Goal: Participate in discussion: Engage in conversation with other users on a specific topic

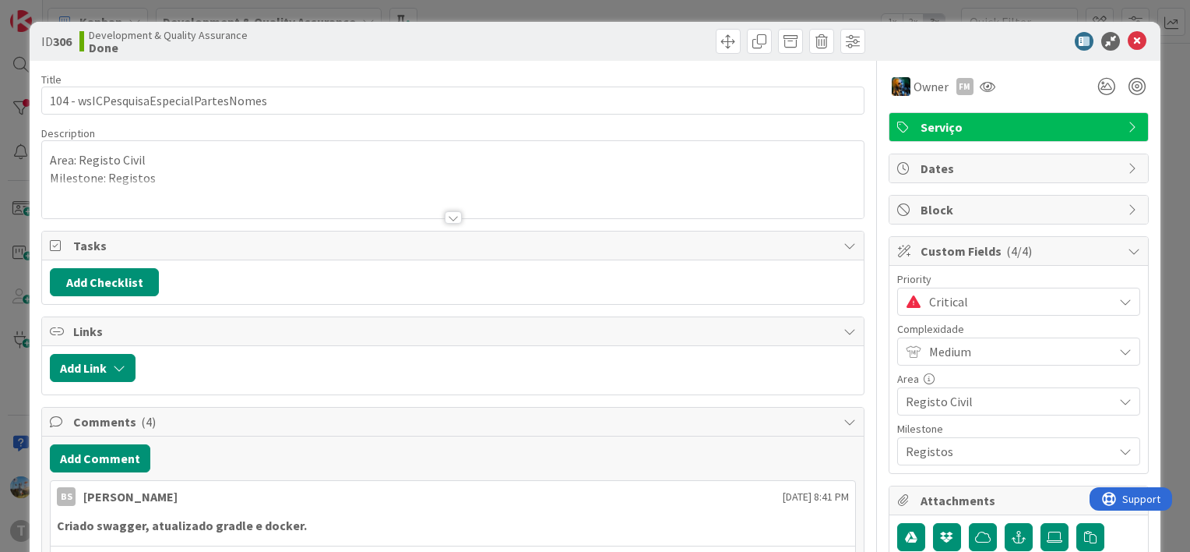
scroll to position [156, 0]
click at [1130, 37] on icon at bounding box center [1137, 41] width 19 height 19
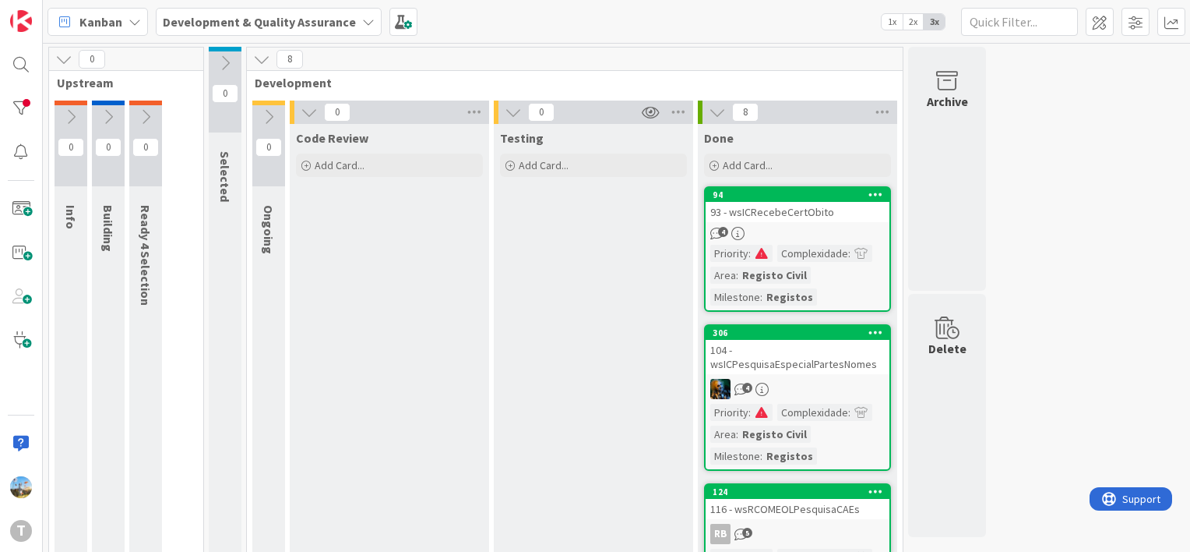
click at [829, 245] on div "Complexidade" at bounding box center [813, 253] width 71 height 17
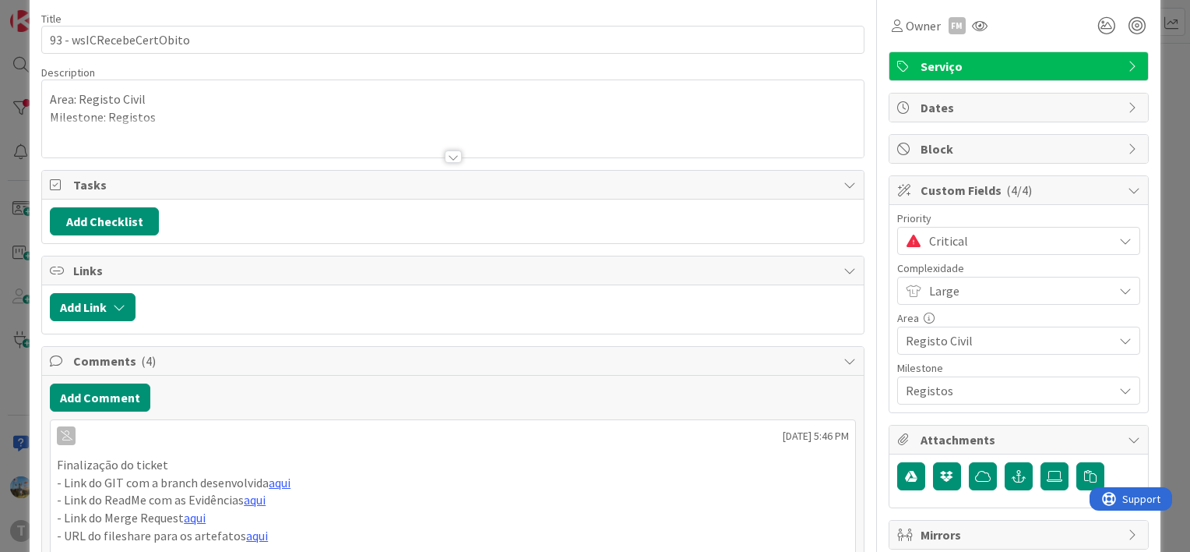
scroll to position [234, 0]
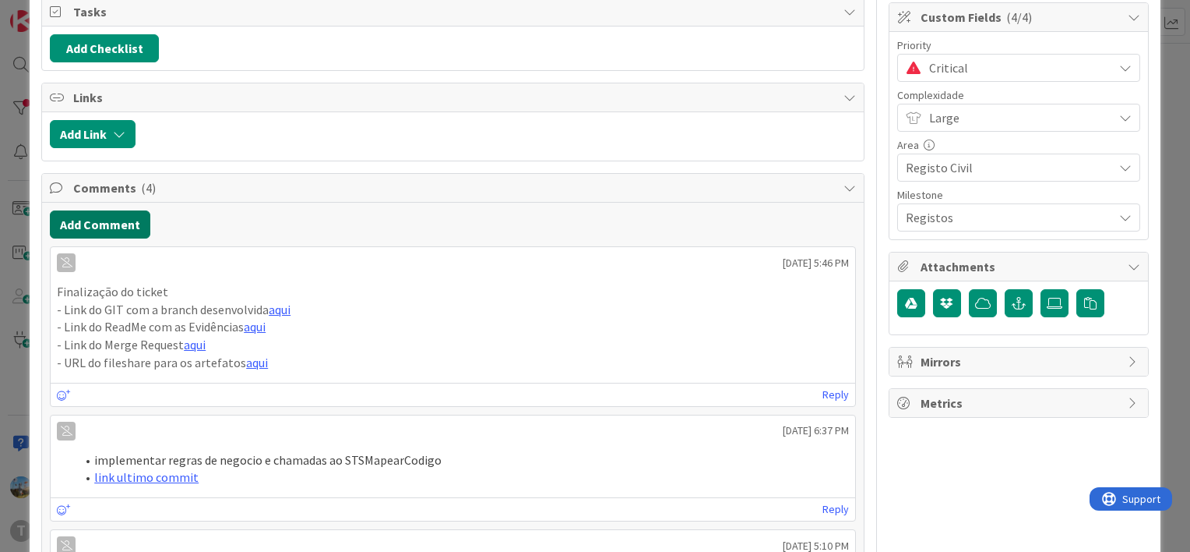
click at [118, 230] on button "Add Comment" at bounding box center [100, 224] width 101 height 28
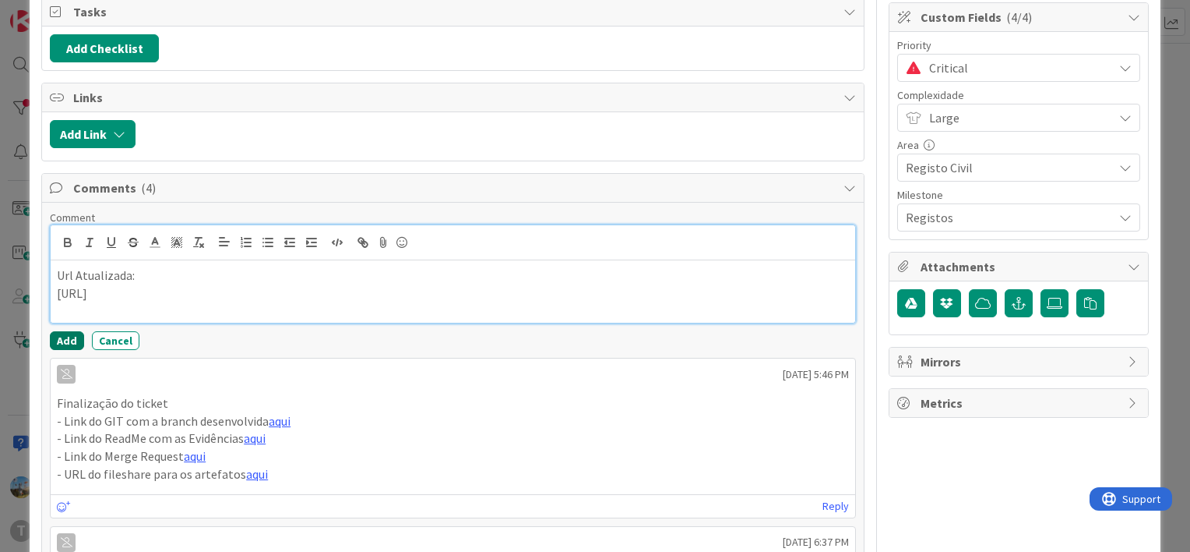
click at [69, 338] on button "Add" at bounding box center [67, 340] width 34 height 19
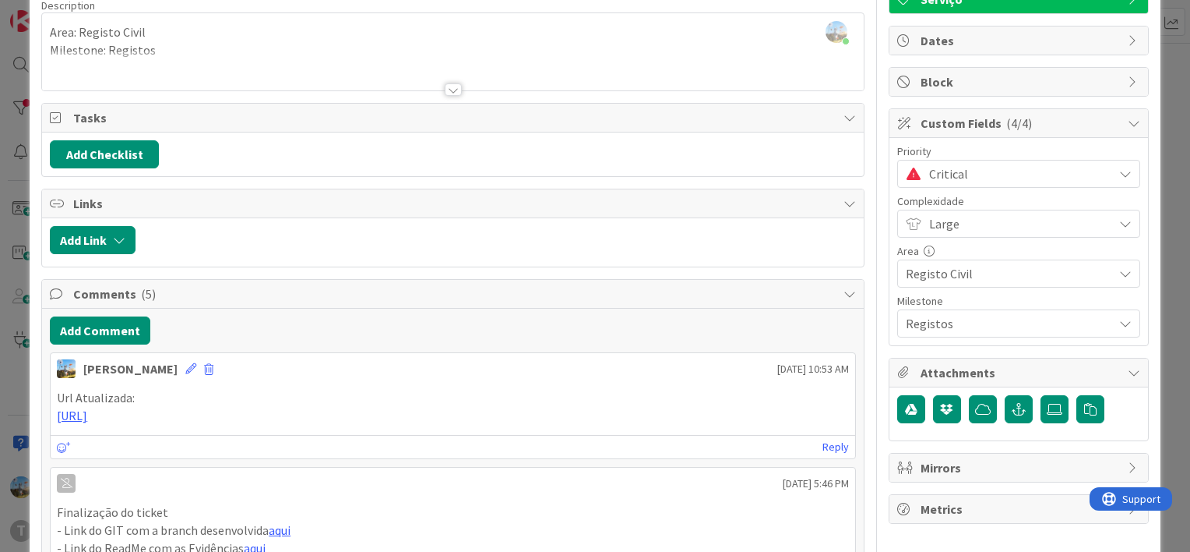
scroll to position [0, 0]
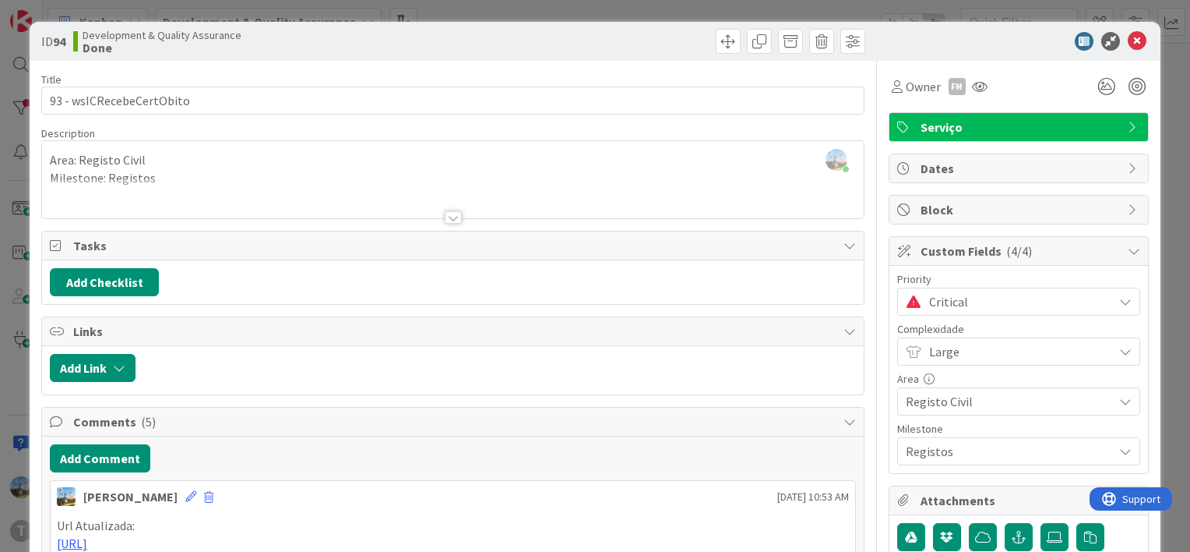
click at [1006, 295] on span "Critical" at bounding box center [1017, 302] width 176 height 22
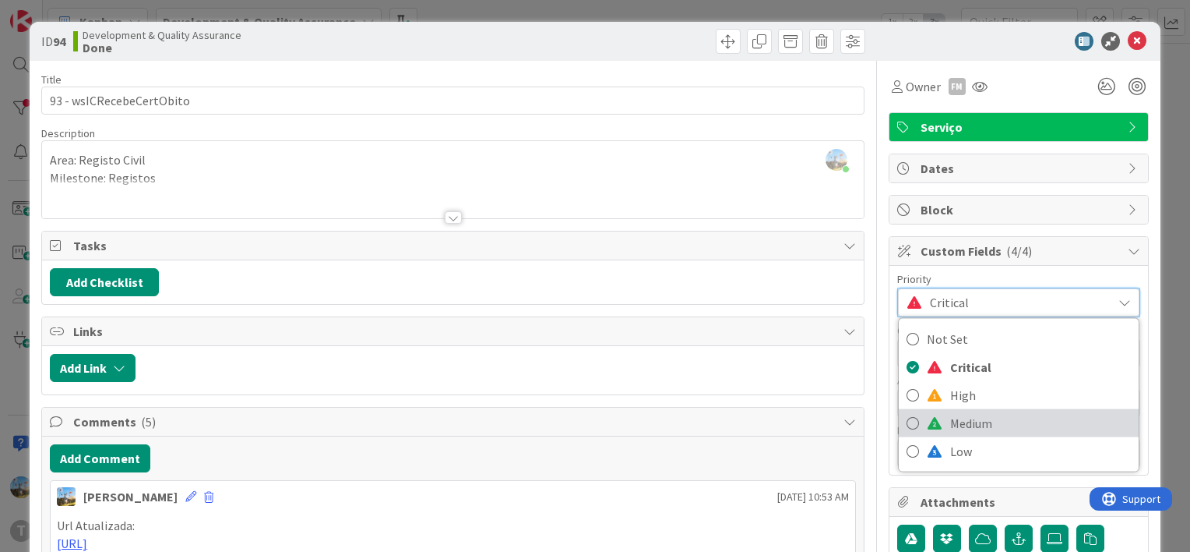
click at [984, 414] on span "Medium" at bounding box center [1040, 422] width 181 height 23
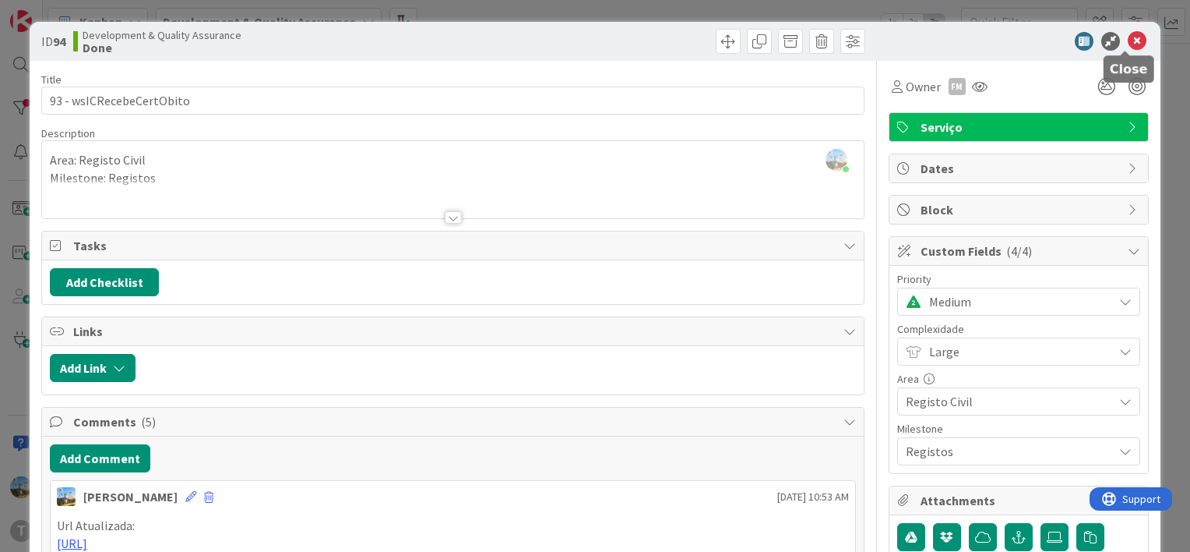
click at [1128, 37] on icon at bounding box center [1137, 41] width 19 height 19
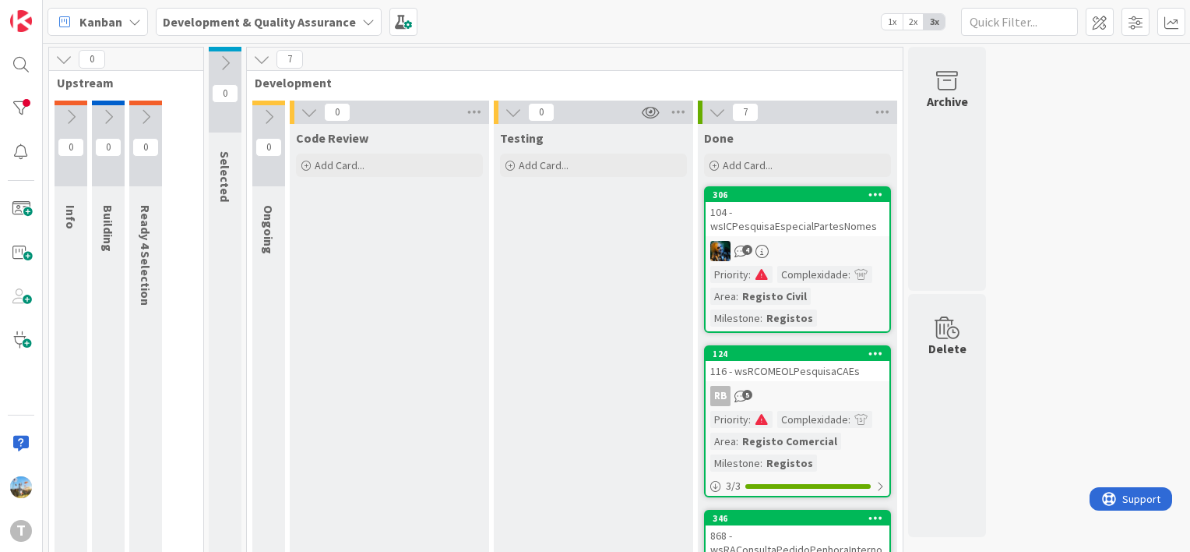
click at [841, 231] on div "104 - wsICPesquisaEspecialPartesNomes" at bounding box center [798, 219] width 184 height 34
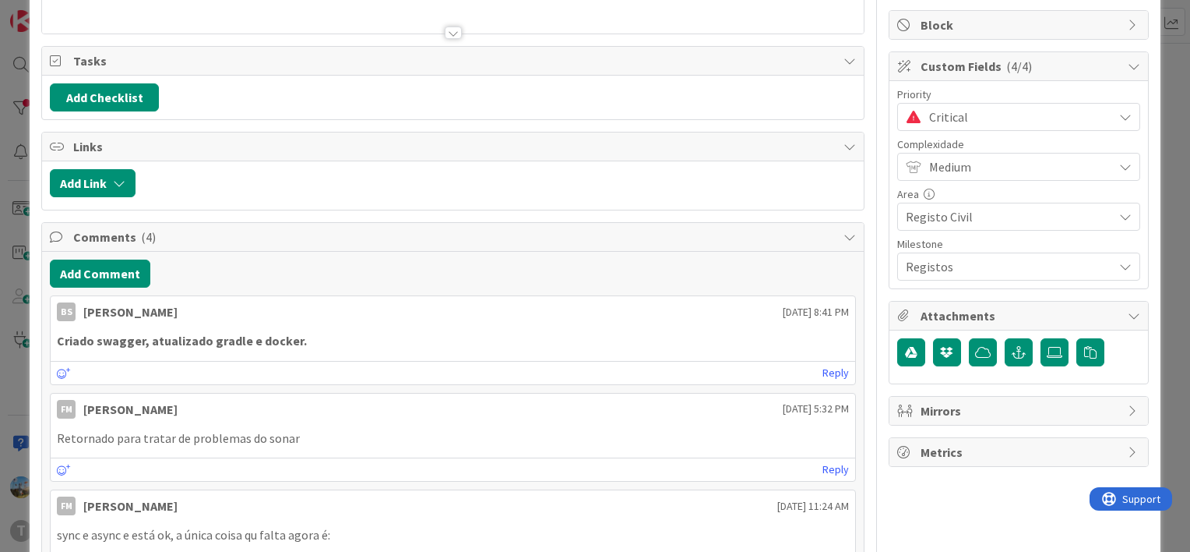
scroll to position [234, 0]
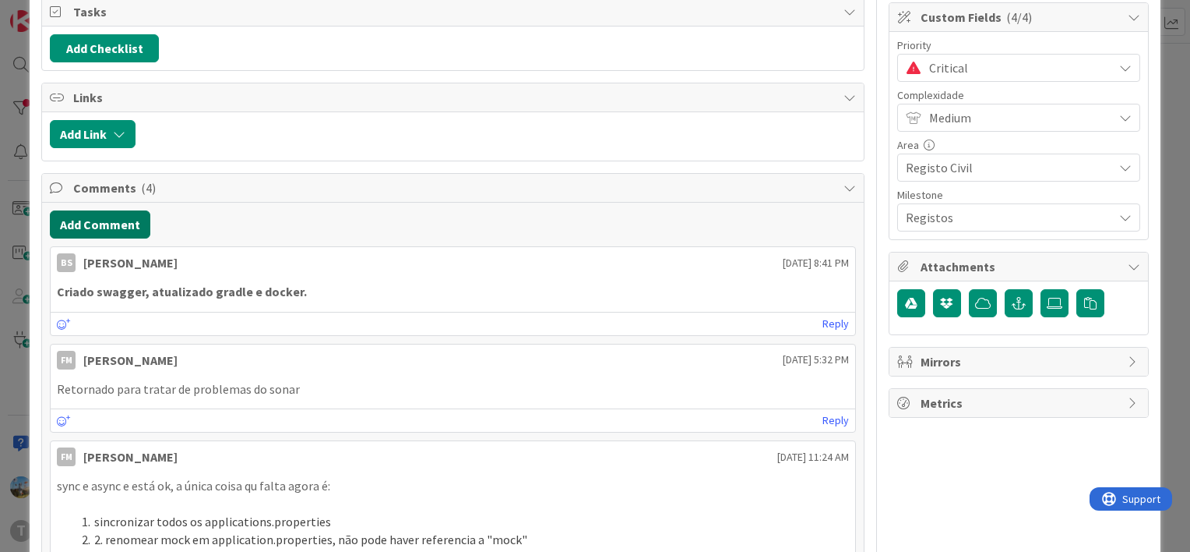
click at [111, 210] on button "Add Comment" at bounding box center [100, 224] width 101 height 28
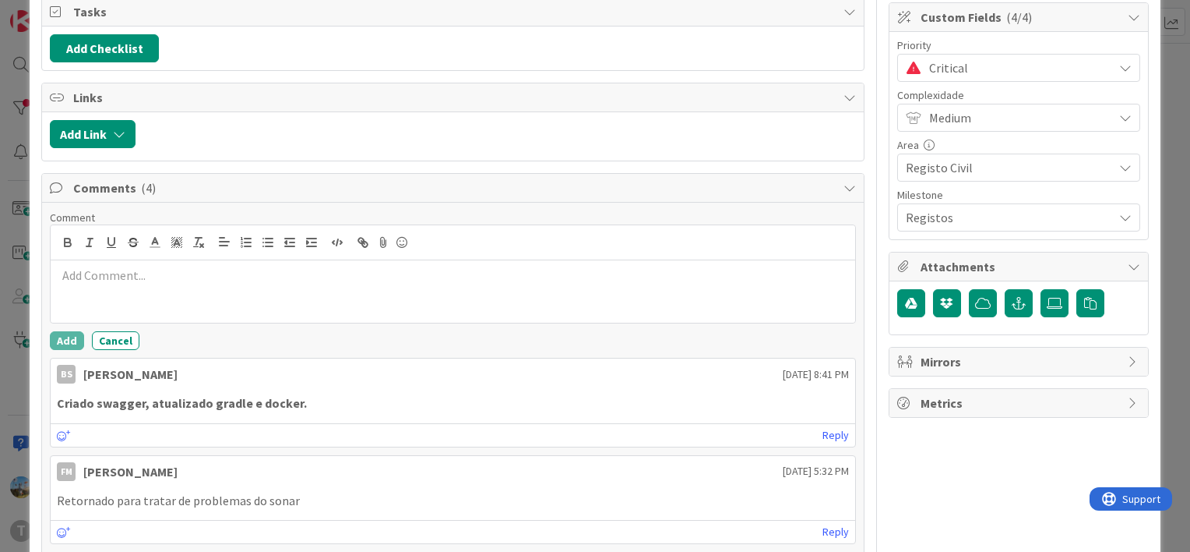
click at [150, 294] on div at bounding box center [453, 291] width 805 height 62
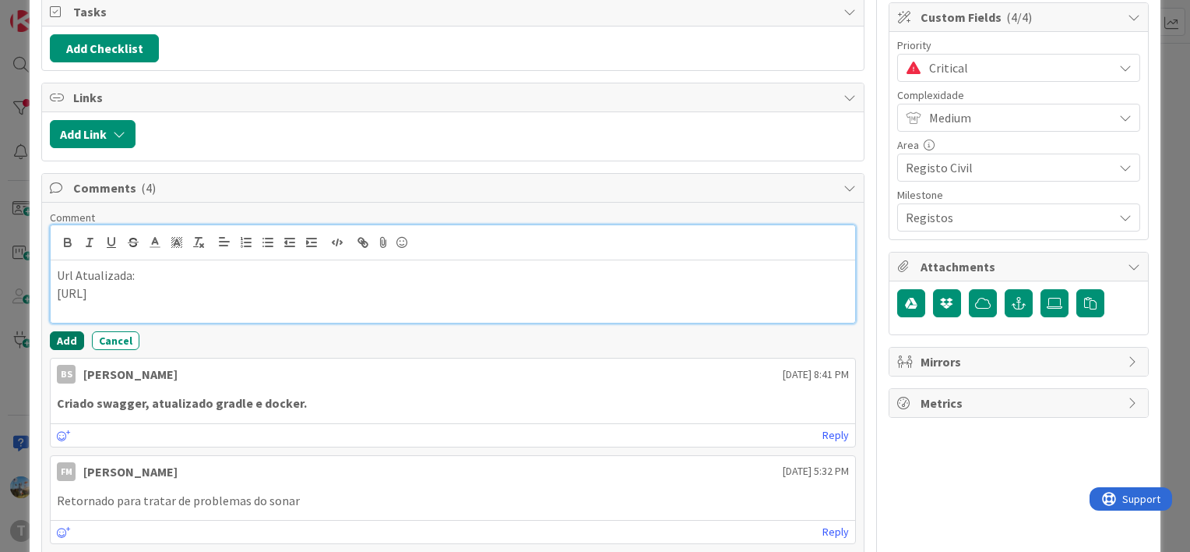
click at [72, 340] on button "Add" at bounding box center [67, 340] width 34 height 19
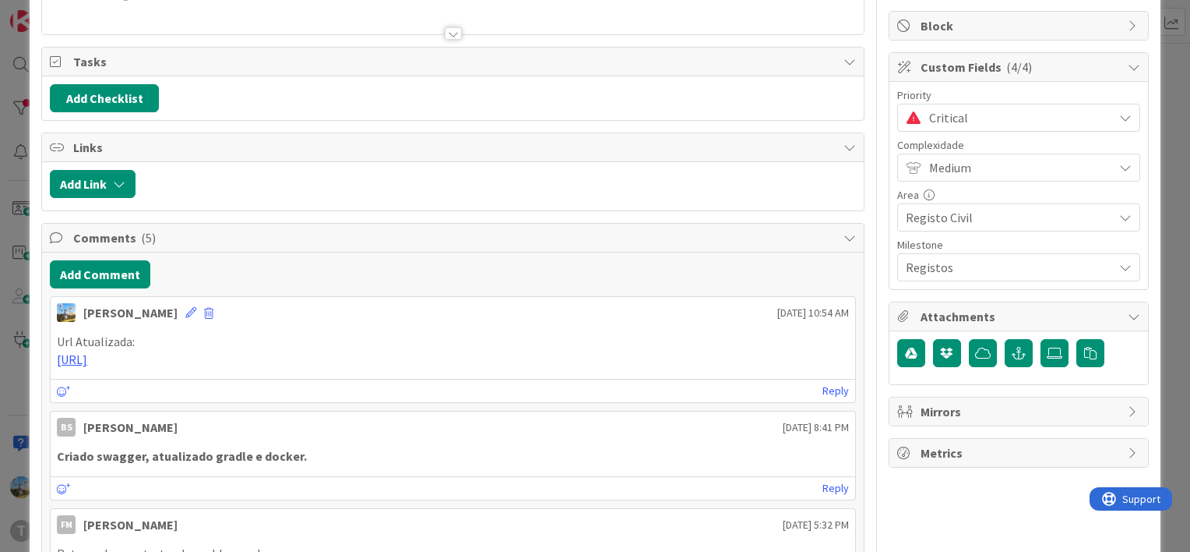
scroll to position [0, 0]
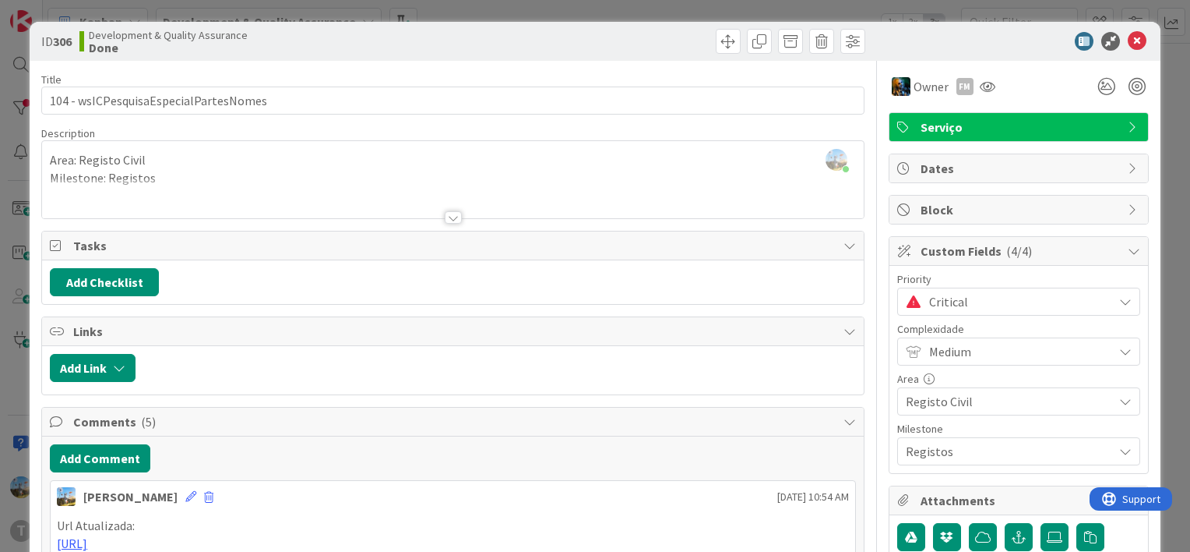
click at [961, 299] on span "Critical" at bounding box center [1017, 302] width 176 height 22
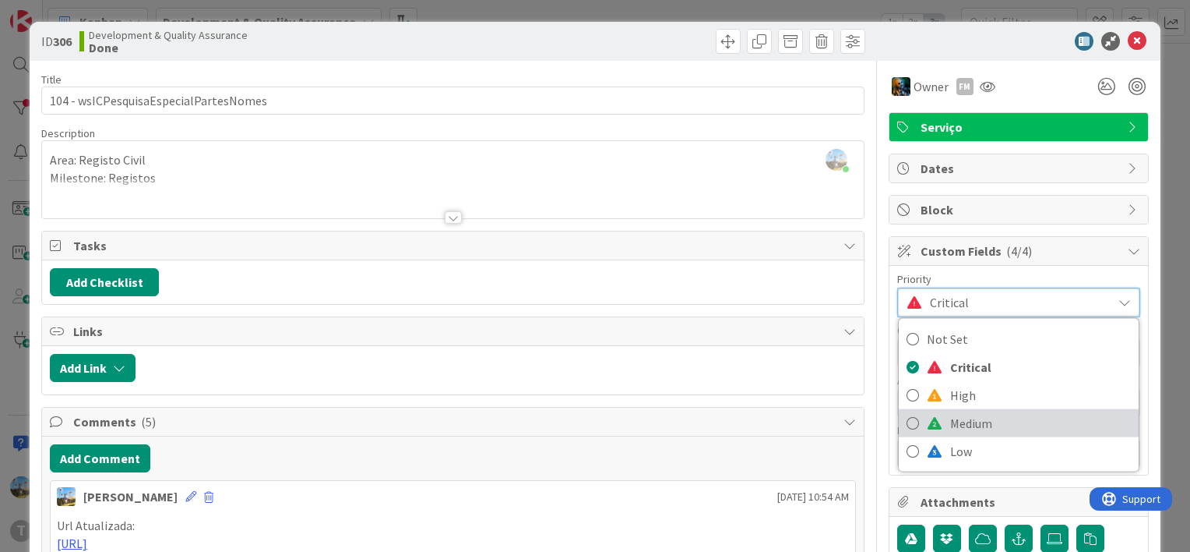
click at [977, 422] on span "Medium" at bounding box center [1040, 422] width 181 height 23
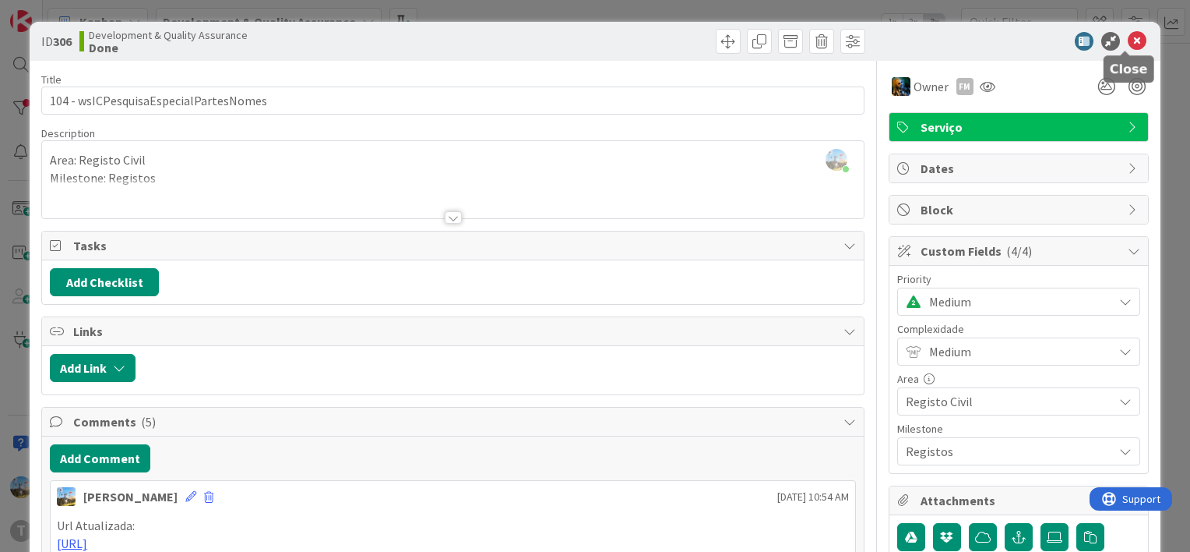
click at [1128, 41] on icon at bounding box center [1137, 41] width 19 height 19
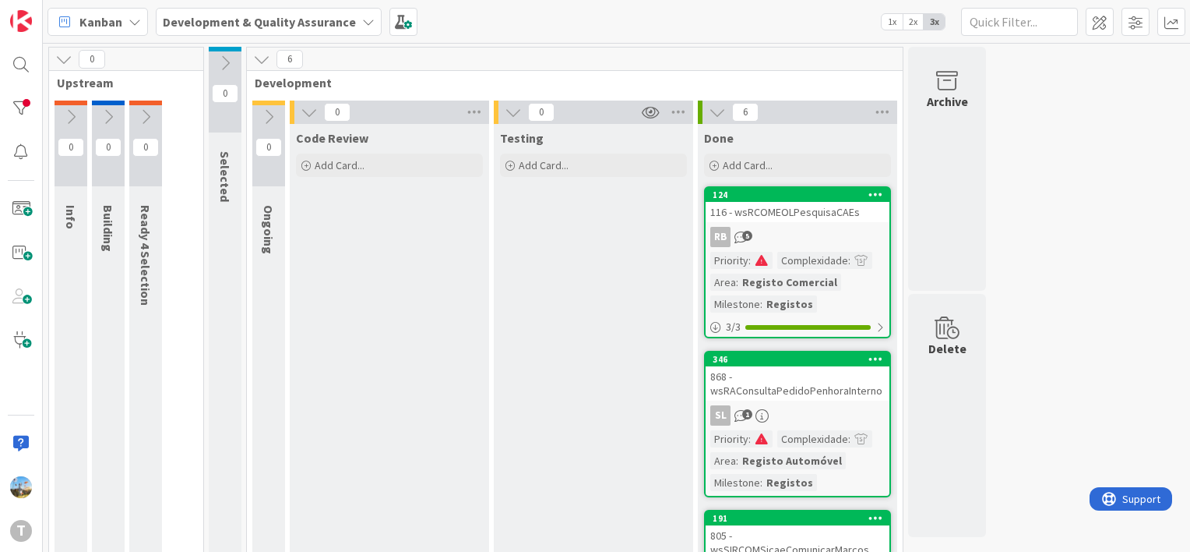
drag, startPoint x: 2, startPoint y: 136, endPoint x: 7, endPoint y: 146, distance: 11.2
click at [2, 138] on div "T" at bounding box center [21, 276] width 43 height 552
click at [9, 150] on div at bounding box center [20, 151] width 31 height 31
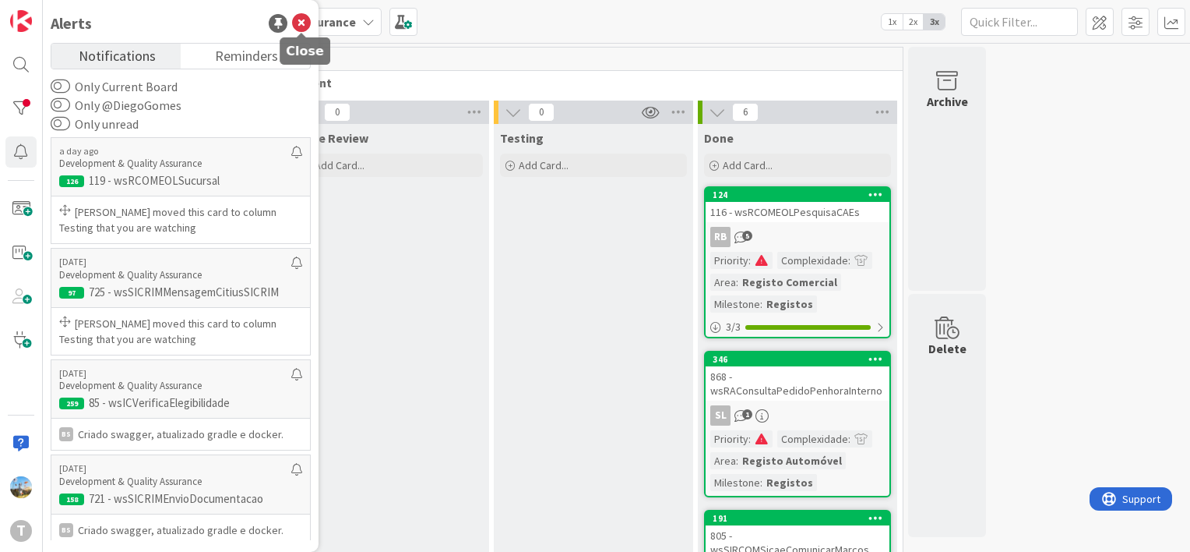
click at [296, 27] on icon at bounding box center [301, 23] width 19 height 19
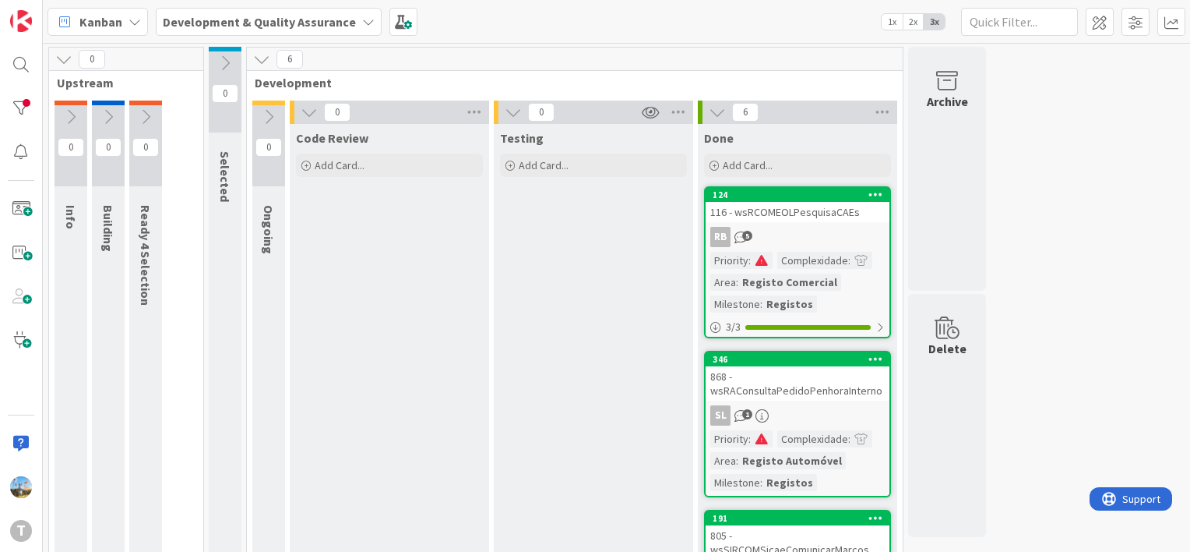
click at [800, 238] on div "RB 5" at bounding box center [798, 237] width 184 height 20
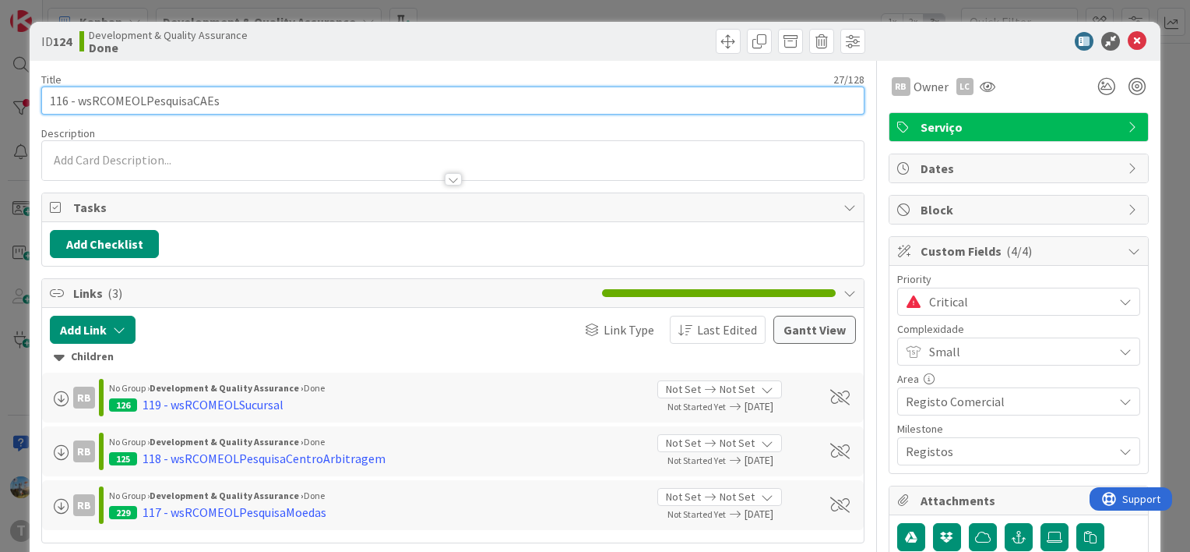
drag, startPoint x: 229, startPoint y: 106, endPoint x: 79, endPoint y: 106, distance: 149.6
click at [79, 106] on input "116 - wsRCOMEOLPesquisaCAEs" at bounding box center [453, 100] width 824 height 28
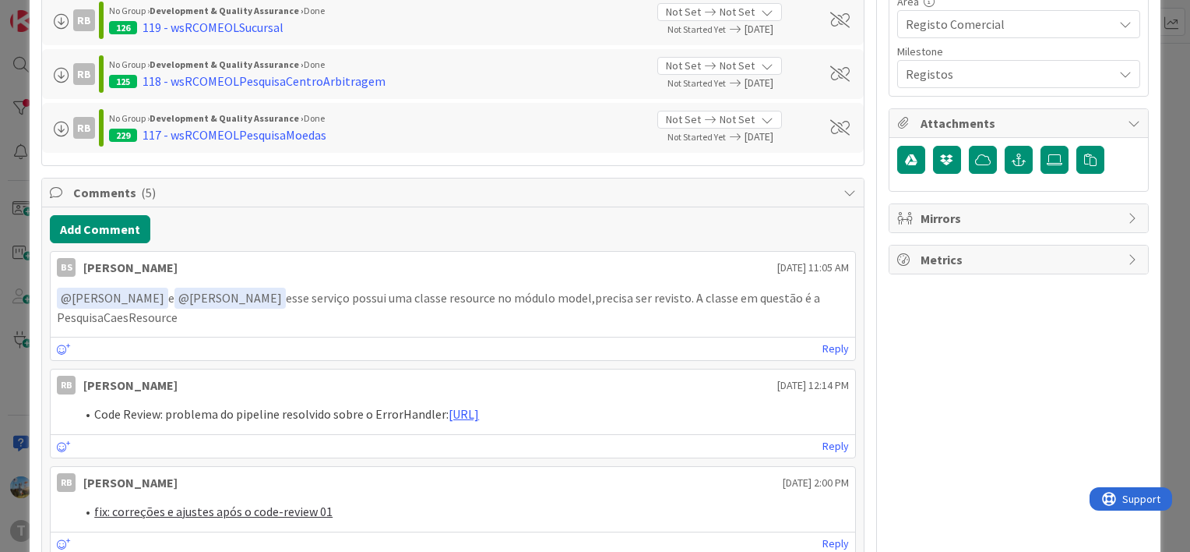
scroll to position [390, 0]
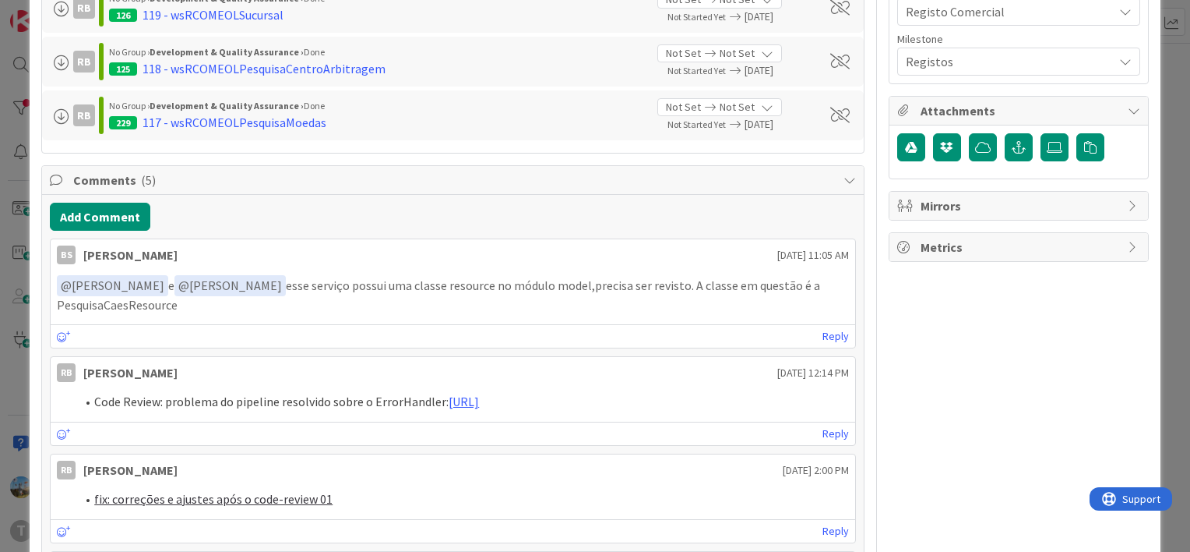
click at [3, 283] on div "ID 124 Development & Quality Assurance Done Title 27 / 128 116 - wsRCOMEOLPesqu…" at bounding box center [595, 276] width 1190 height 552
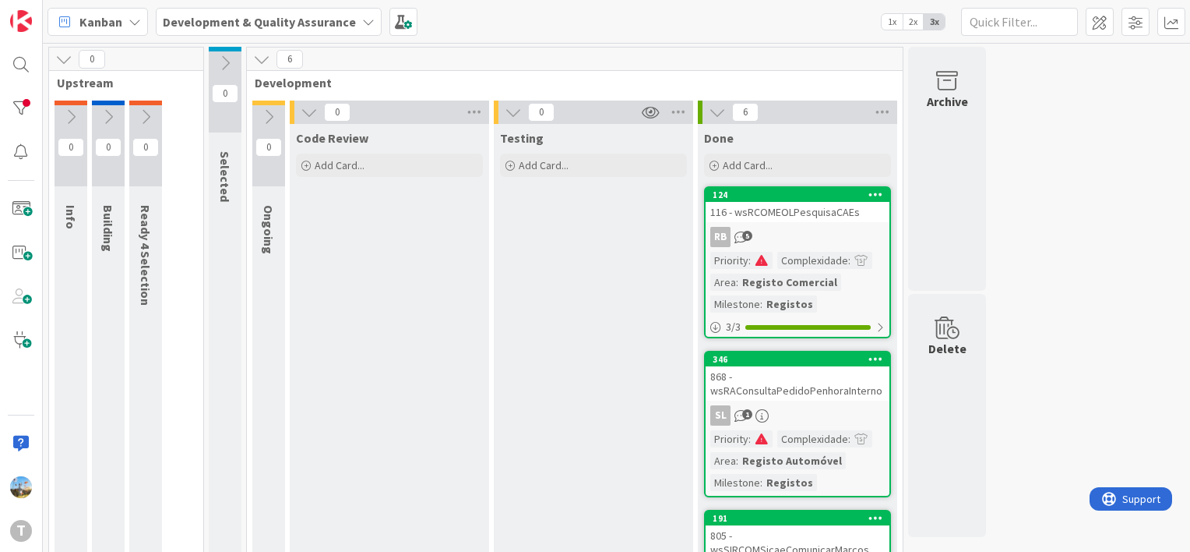
click at [783, 397] on div "868 - wsRAConsultaPedidoPenhoraInterno" at bounding box center [798, 383] width 184 height 34
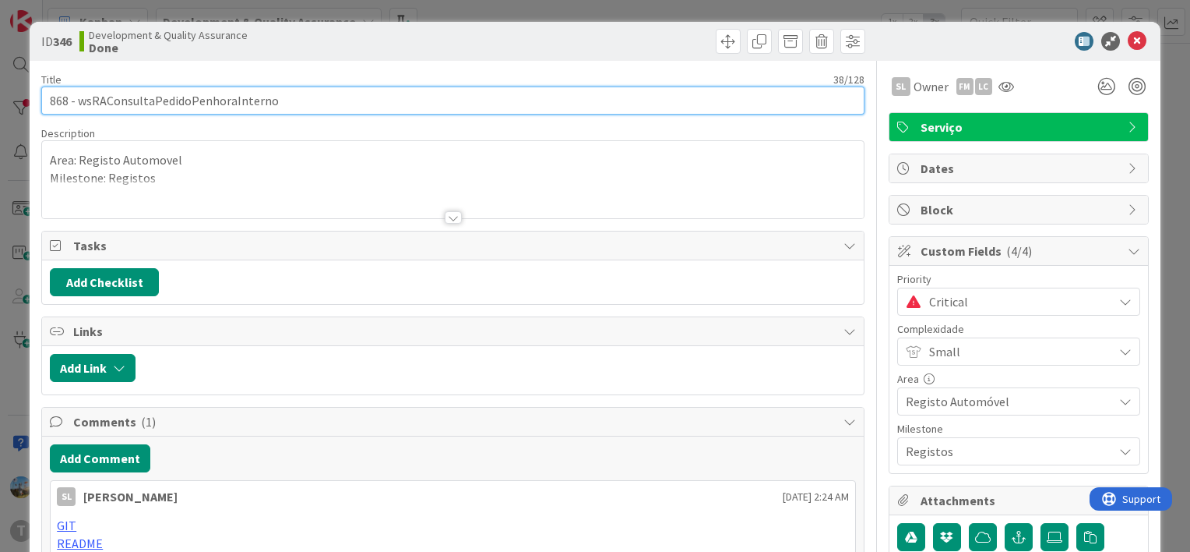
drag, startPoint x: 309, startPoint y: 106, endPoint x: 79, endPoint y: 113, distance: 229.9
click at [79, 113] on input "868 - wsRAConsultaPedidoPenhoraInterno" at bounding box center [453, 100] width 824 height 28
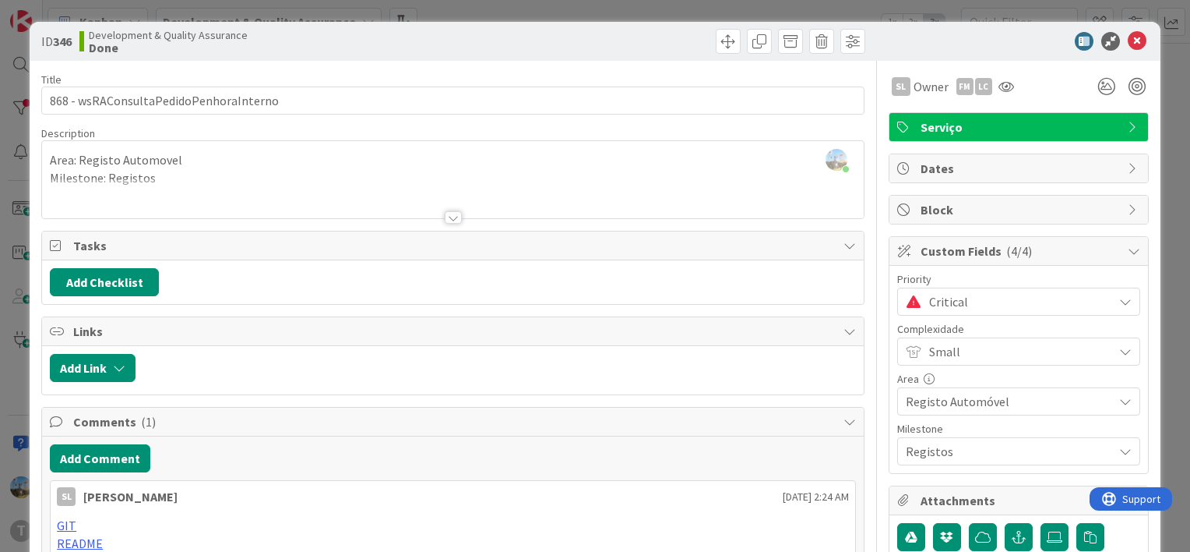
click at [445, 218] on div at bounding box center [453, 217] width 17 height 12
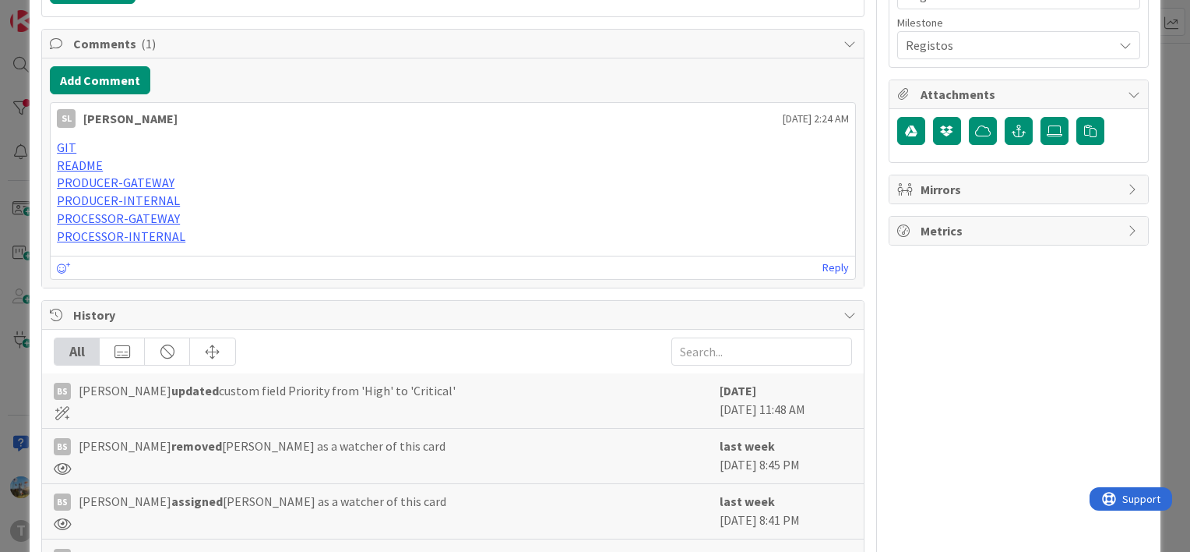
scroll to position [467, 0]
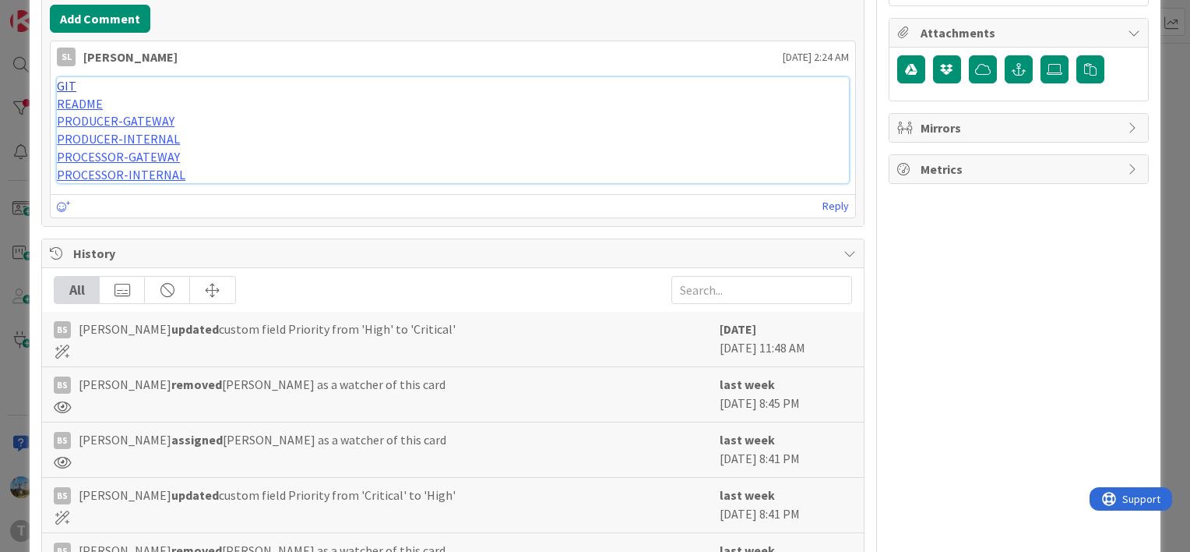
click at [65, 78] on link "GIT" at bounding box center [66, 86] width 19 height 16
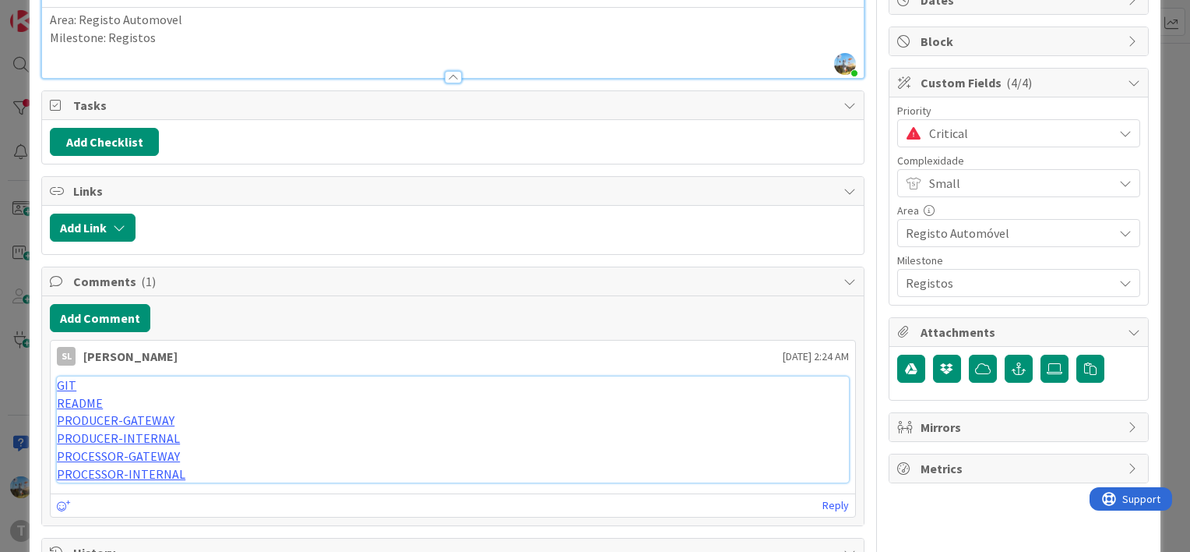
scroll to position [100, 0]
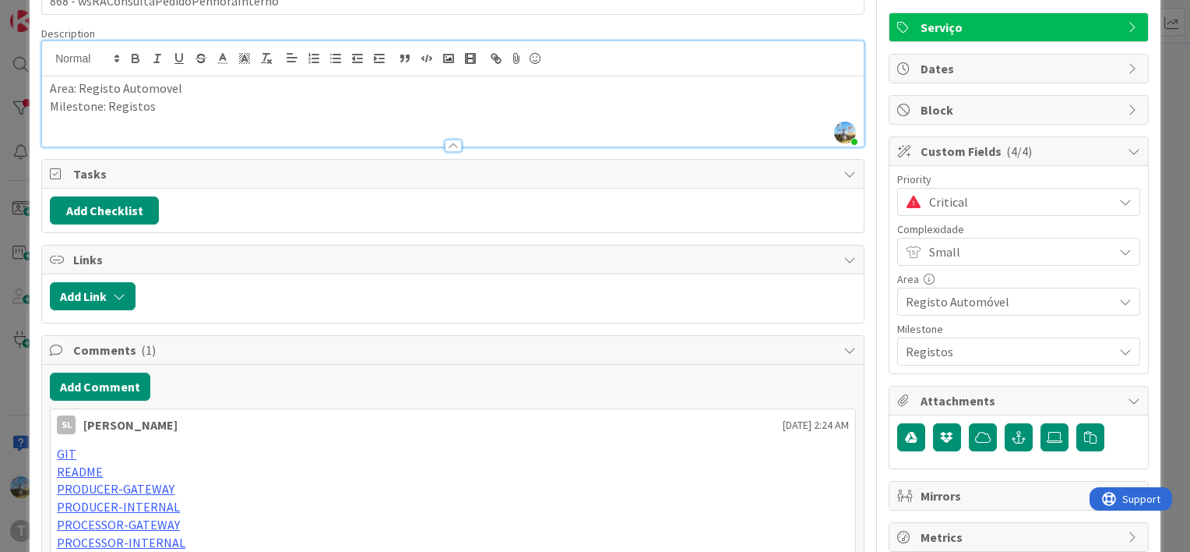
click at [979, 206] on span "Critical" at bounding box center [1017, 202] width 176 height 22
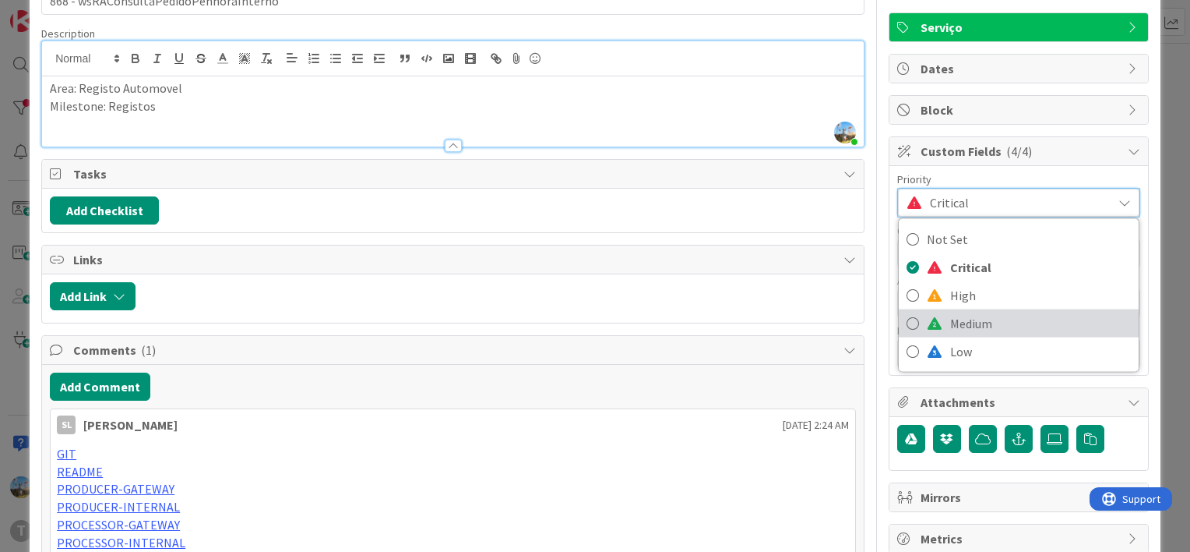
click at [968, 320] on span "Medium" at bounding box center [1040, 323] width 181 height 23
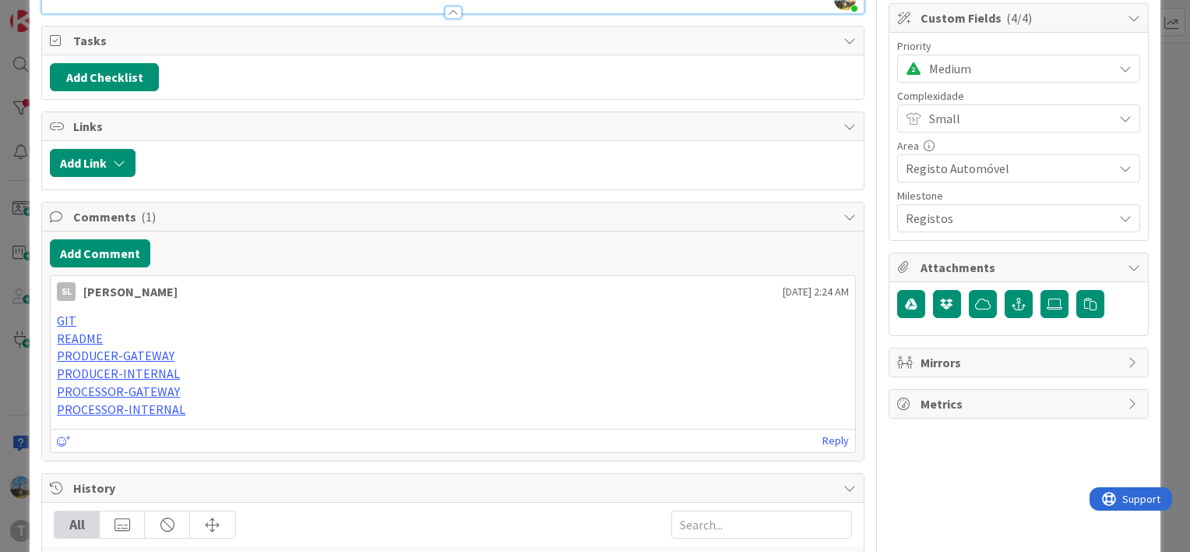
scroll to position [234, 0]
click at [111, 252] on button "Add Comment" at bounding box center [100, 252] width 101 height 28
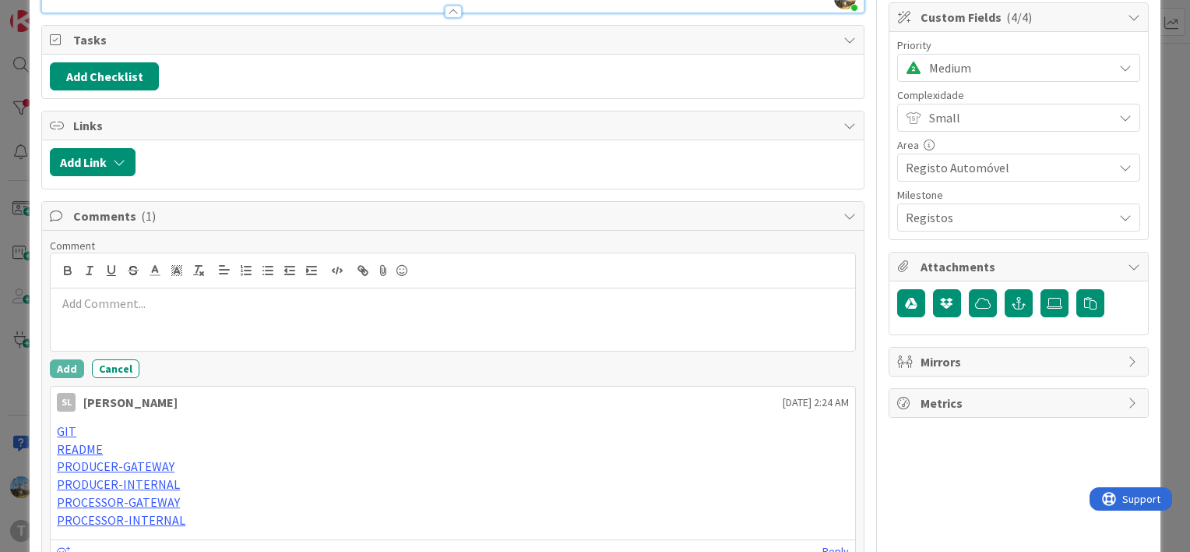
click at [122, 294] on p at bounding box center [453, 303] width 792 height 18
click at [75, 371] on button "Add" at bounding box center [67, 368] width 34 height 19
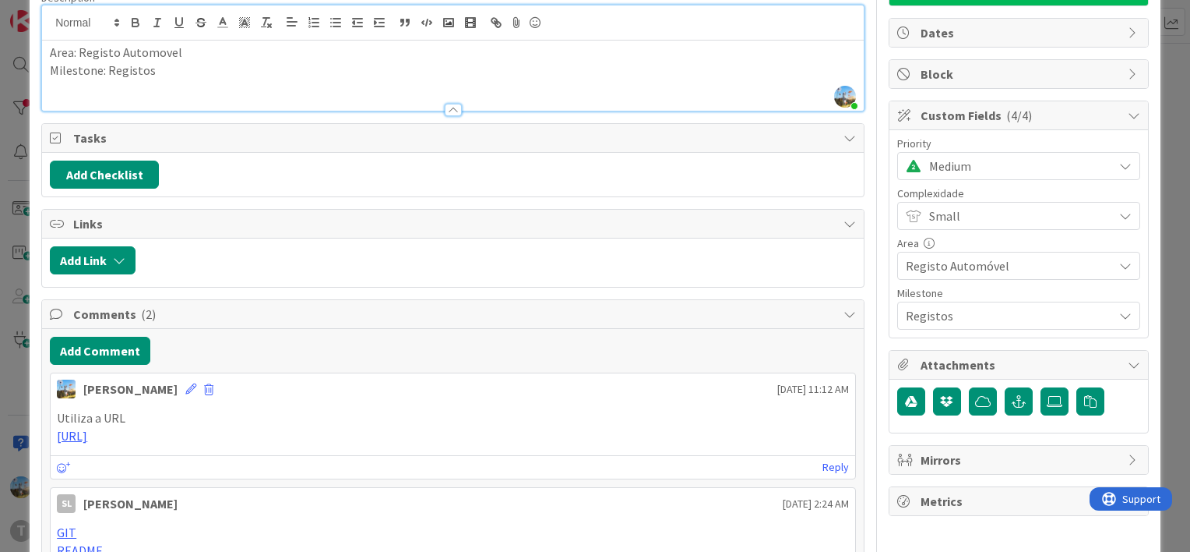
scroll to position [0, 0]
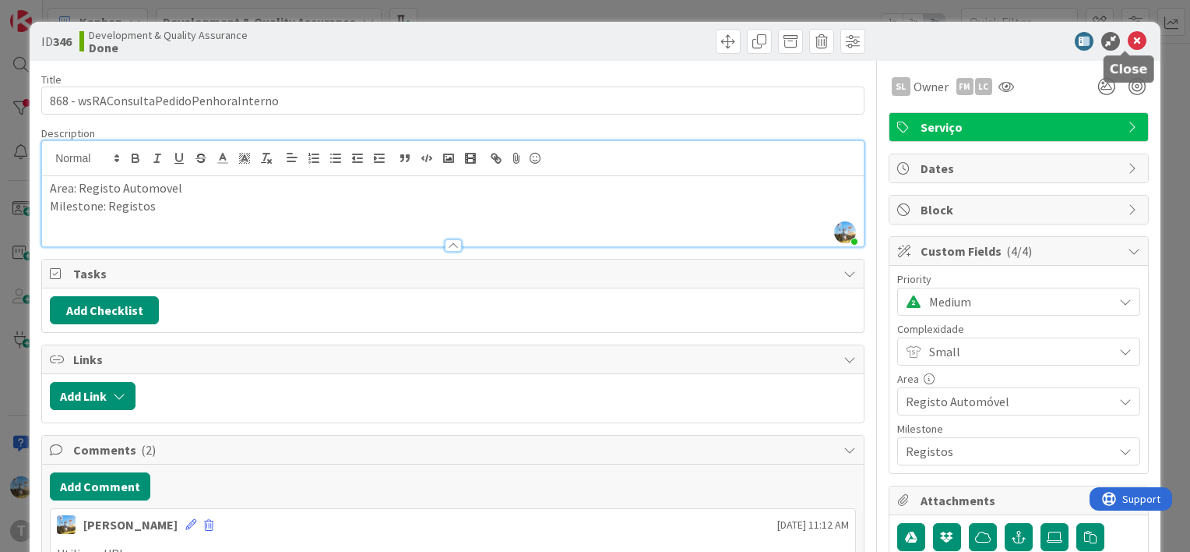
click at [1128, 37] on icon at bounding box center [1137, 41] width 19 height 19
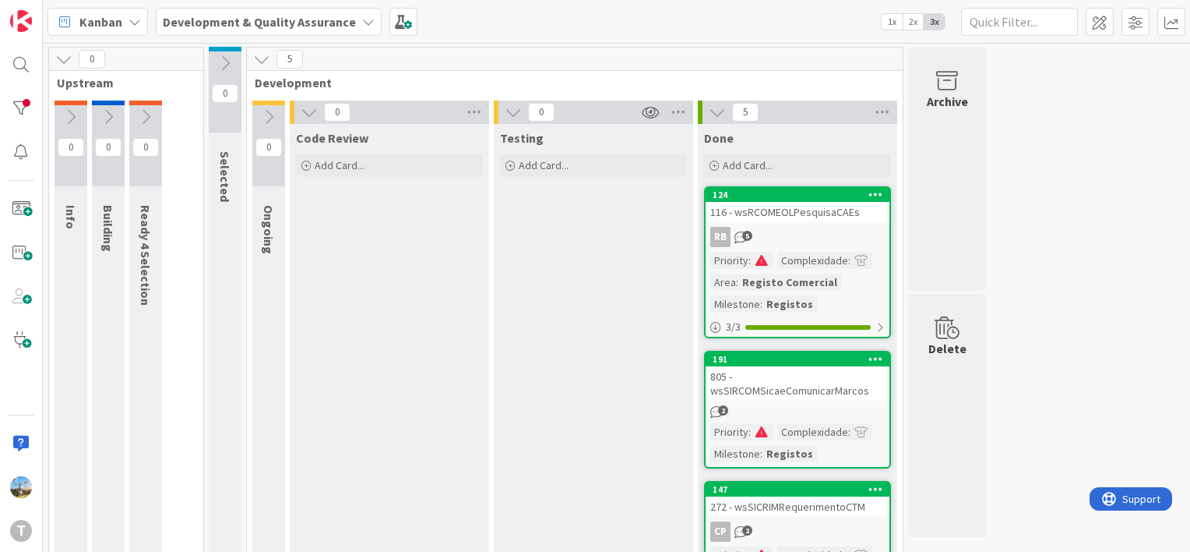
click at [788, 396] on div "805 - wsSIRCOMSicaeComunicarMarcos" at bounding box center [798, 383] width 184 height 34
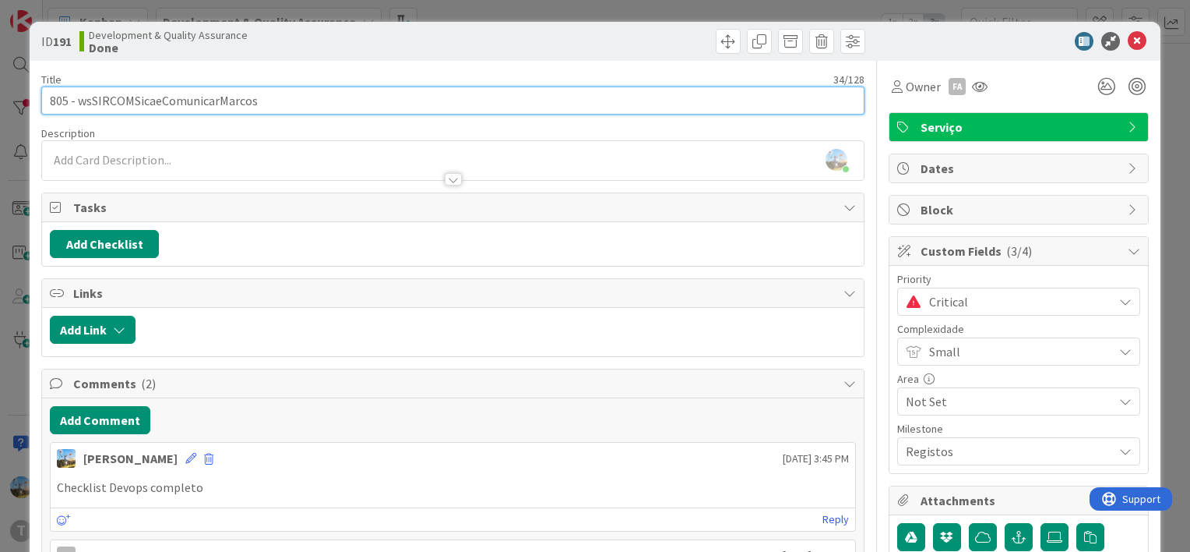
drag, startPoint x: 270, startPoint y: 106, endPoint x: 80, endPoint y: 109, distance: 189.3
click at [80, 109] on input "805 - wsSIRCOMSicaeComunicarMarcos" at bounding box center [453, 100] width 824 height 28
